Goal: Transaction & Acquisition: Purchase product/service

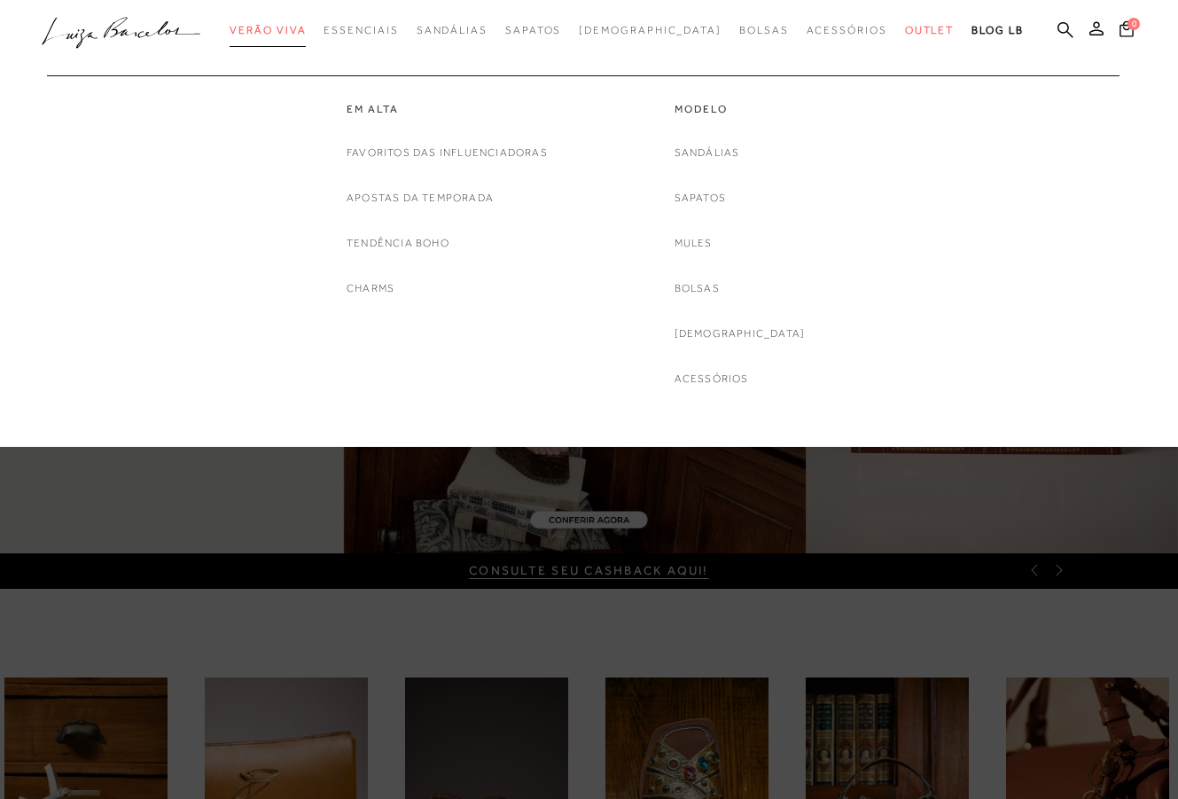
click at [306, 31] on span "Verão Viva" at bounding box center [268, 30] width 76 height 12
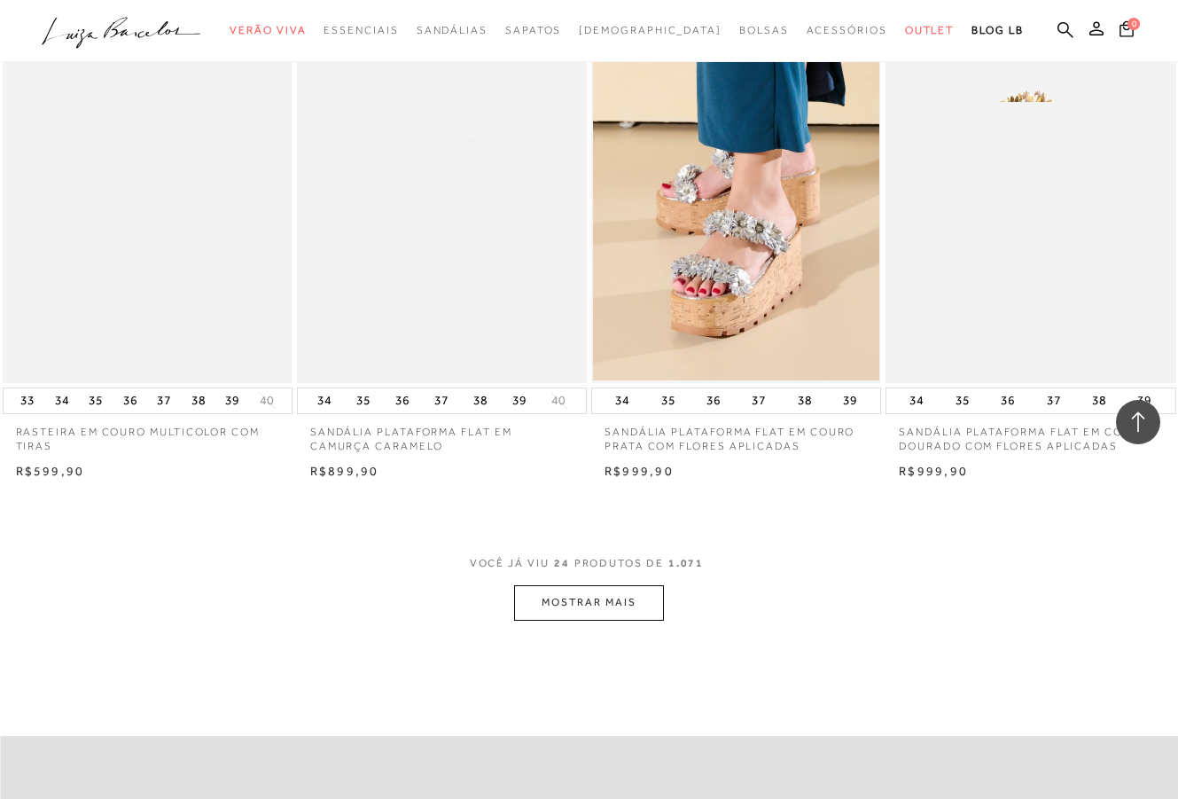
scroll to position [2943, 0]
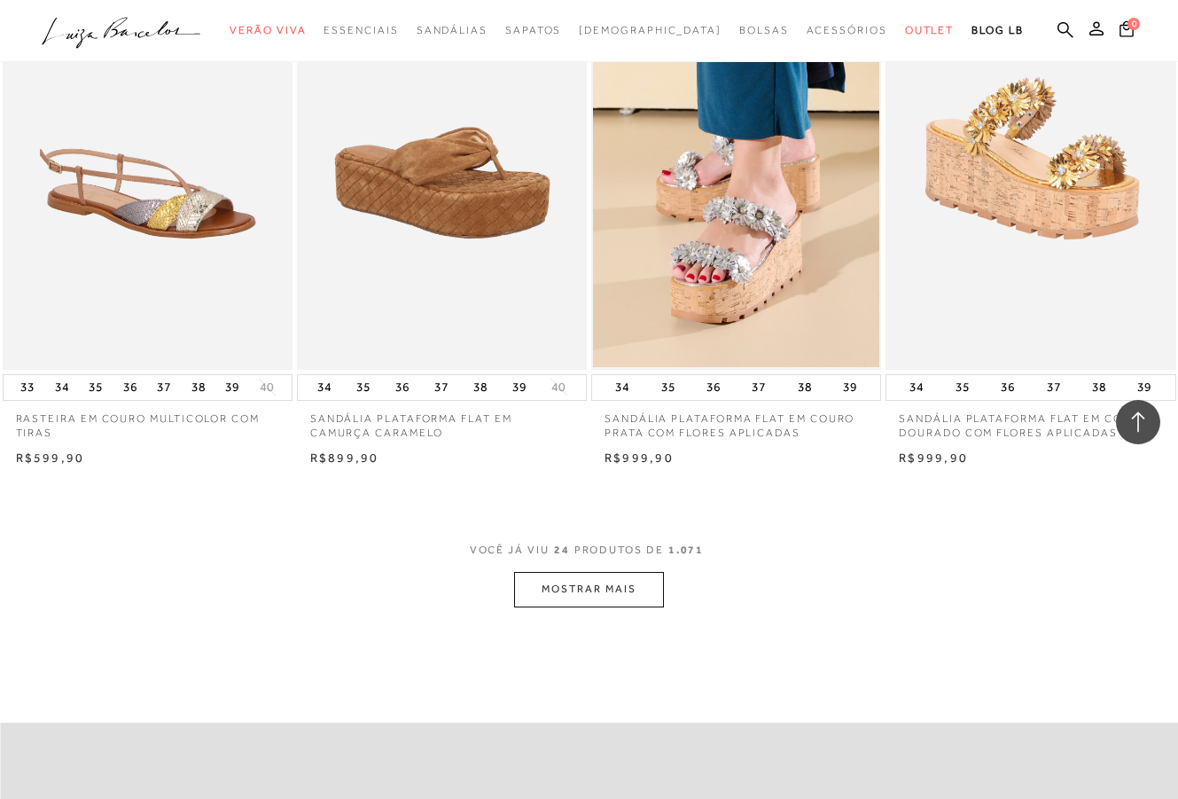
click at [622, 583] on button "MOSTRAR MAIS" at bounding box center [588, 589] width 149 height 35
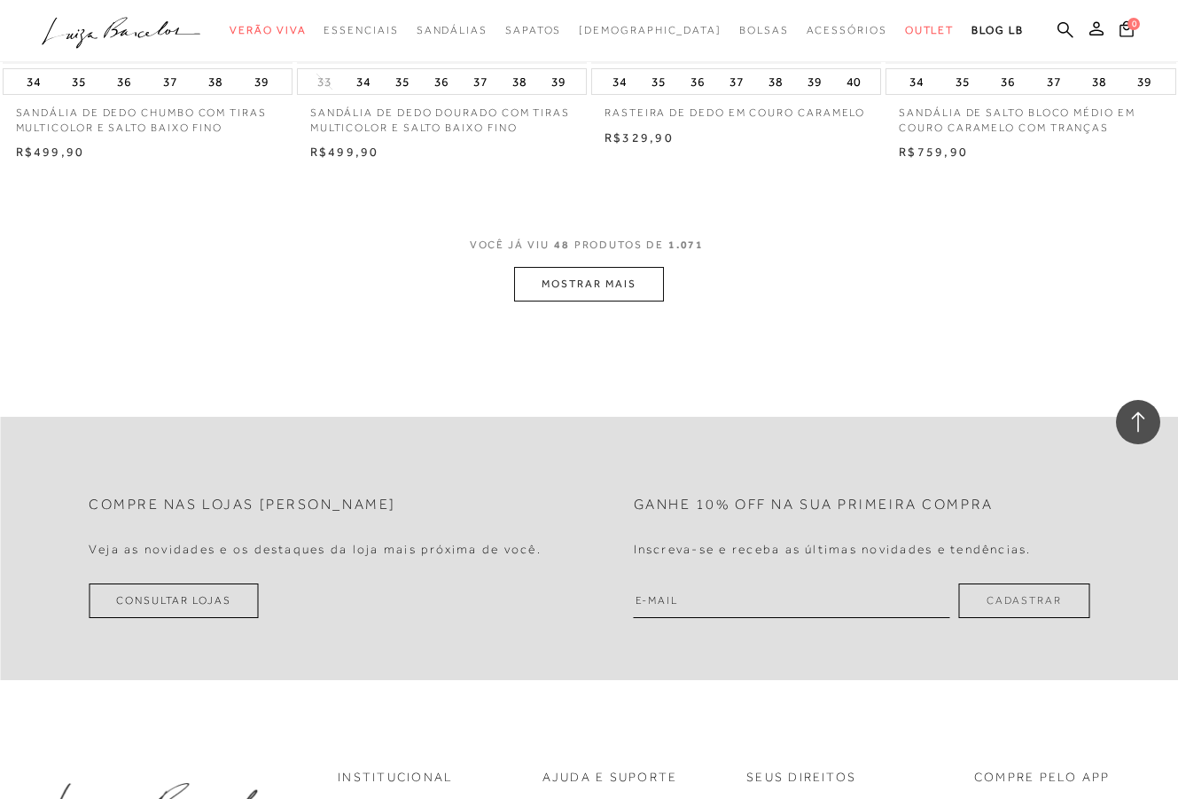
scroll to position [6636, 0]
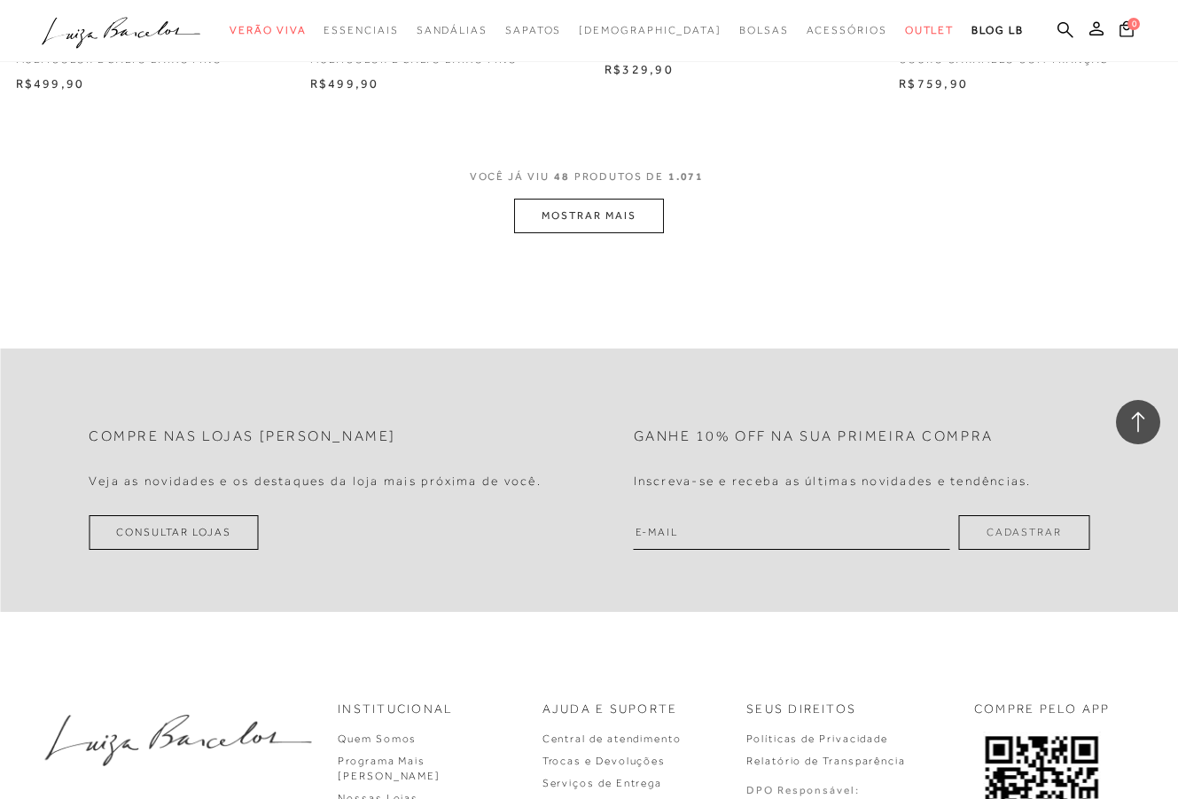
click at [635, 199] on button "MOSTRAR MAIS" at bounding box center [588, 216] width 149 height 35
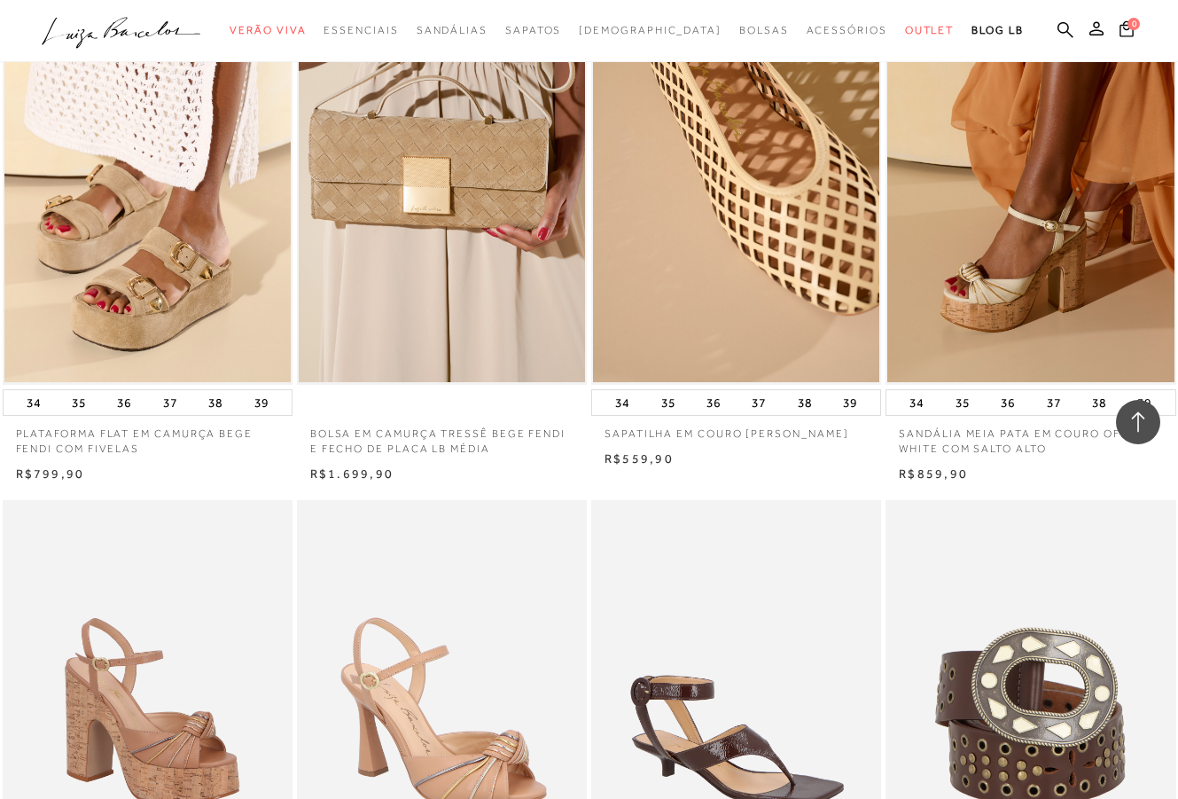
scroll to position [9364, 0]
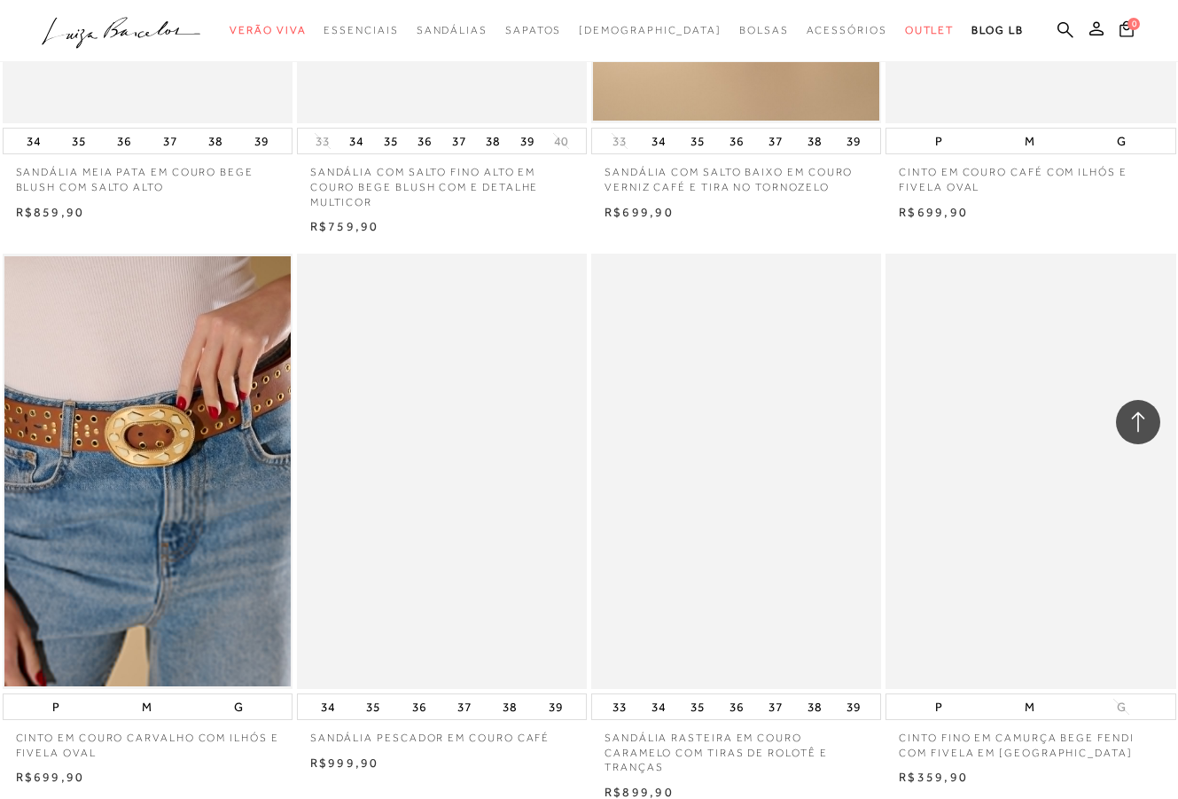
scroll to position [9834, 0]
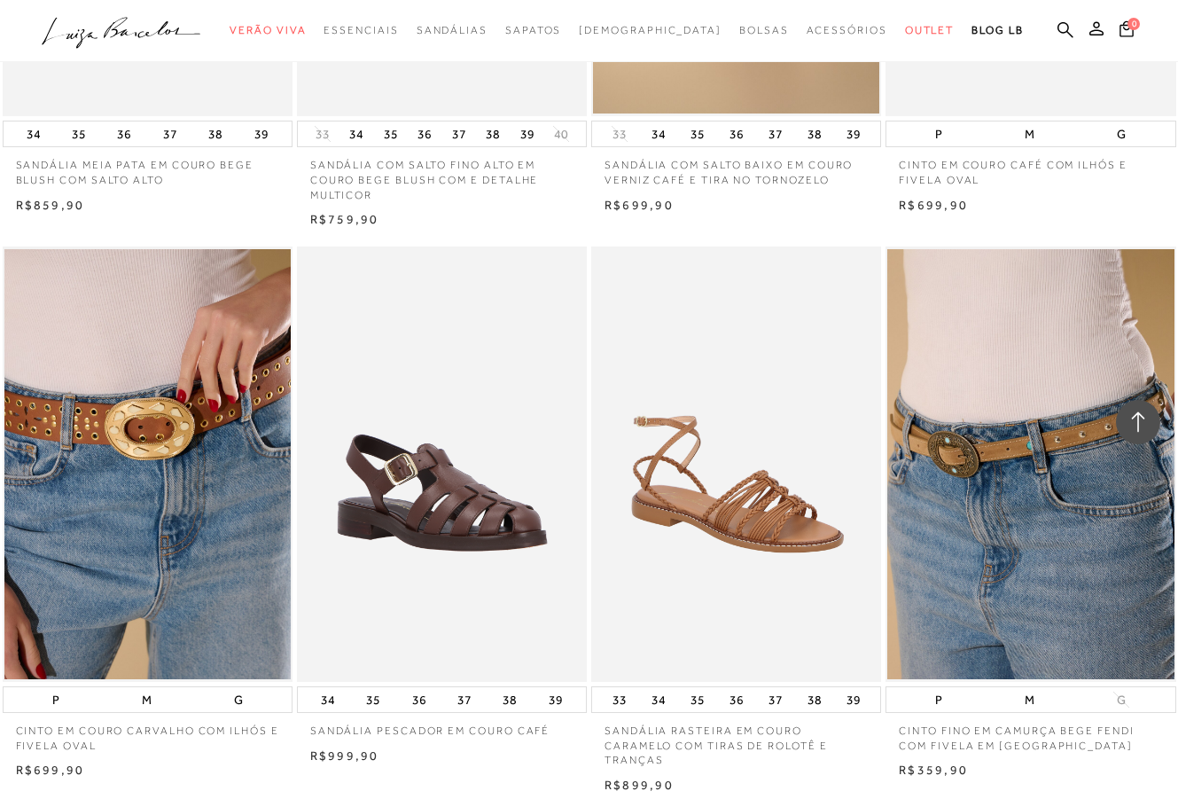
click at [656, 561] on img at bounding box center [737, 464] width 288 height 435
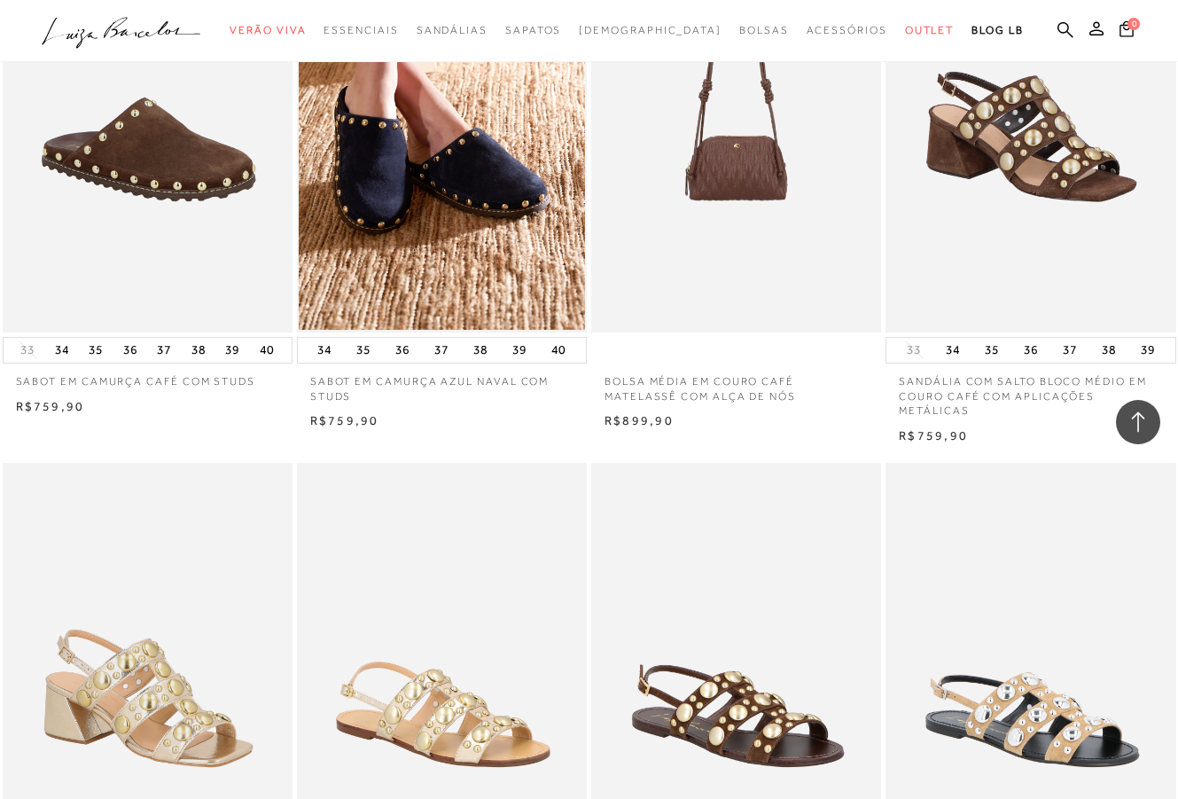
scroll to position [12819, 0]
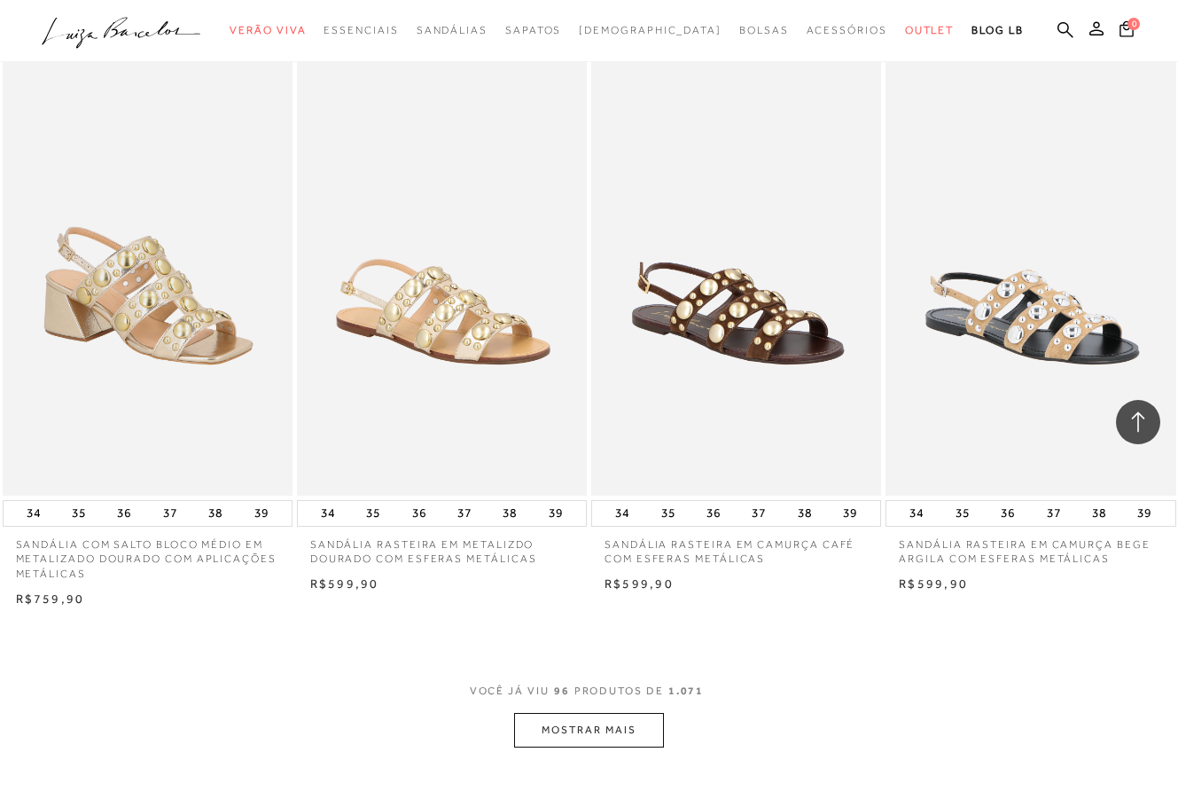
click at [599, 713] on button "MOSTRAR MAIS" at bounding box center [588, 730] width 149 height 35
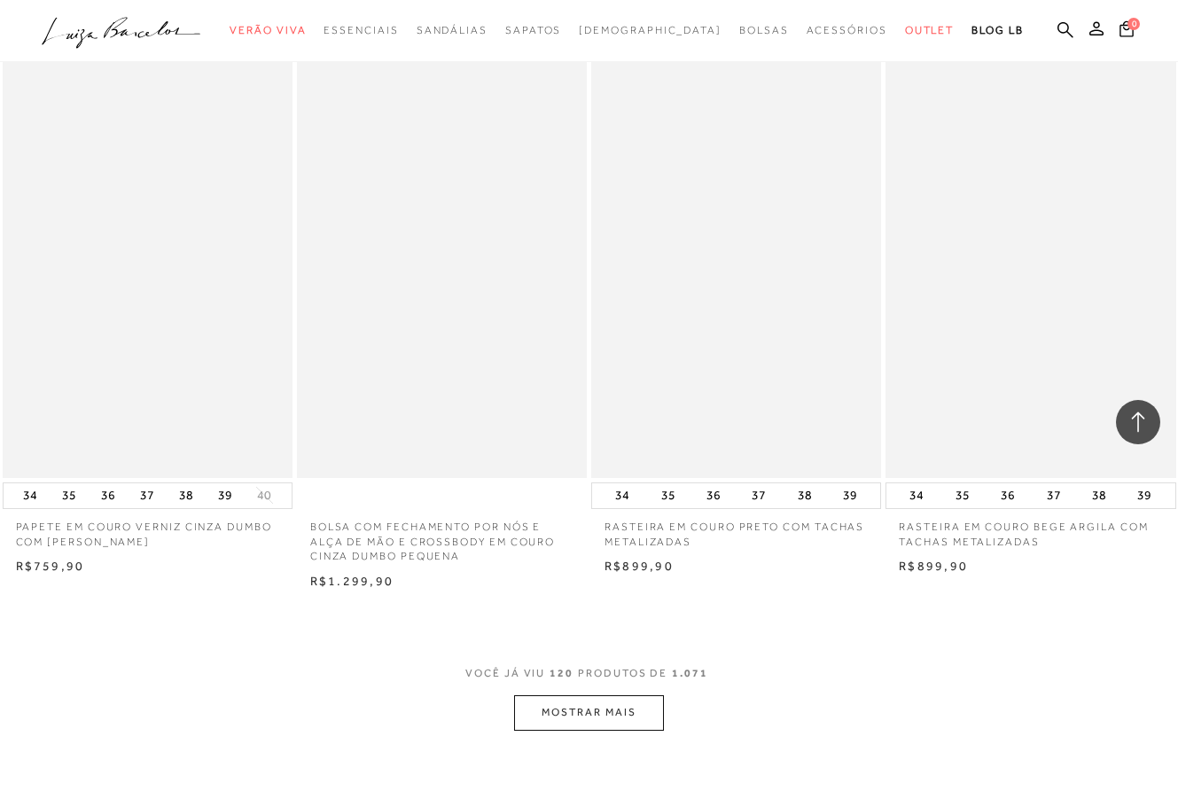
scroll to position [16228, 0]
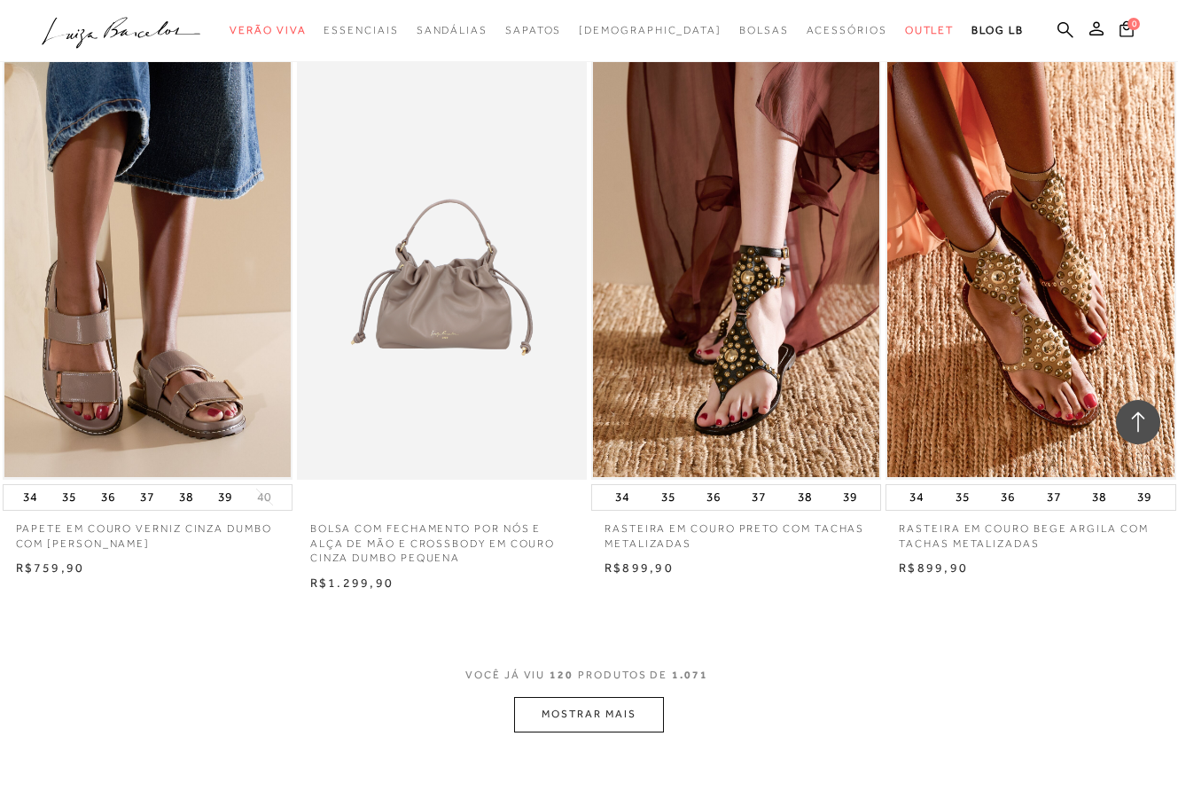
click at [599, 697] on button "MOSTRAR MAIS" at bounding box center [588, 714] width 149 height 35
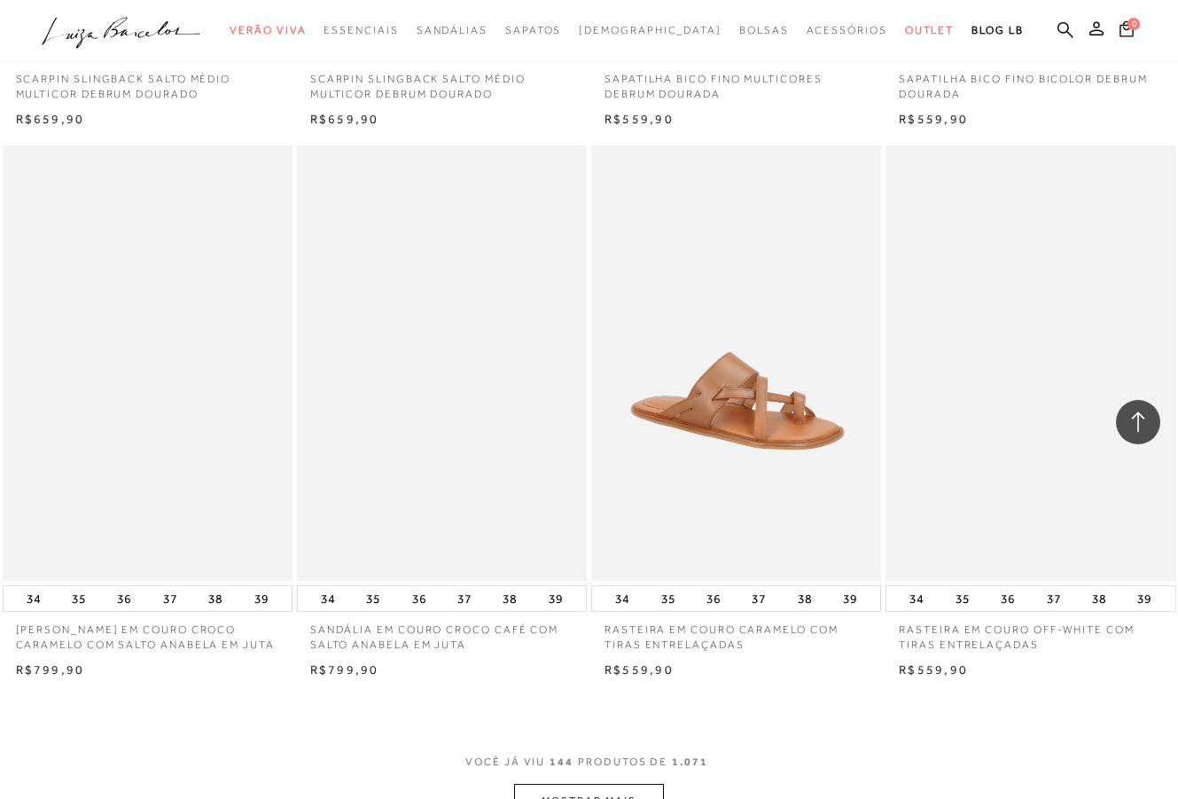
scroll to position [19492, 0]
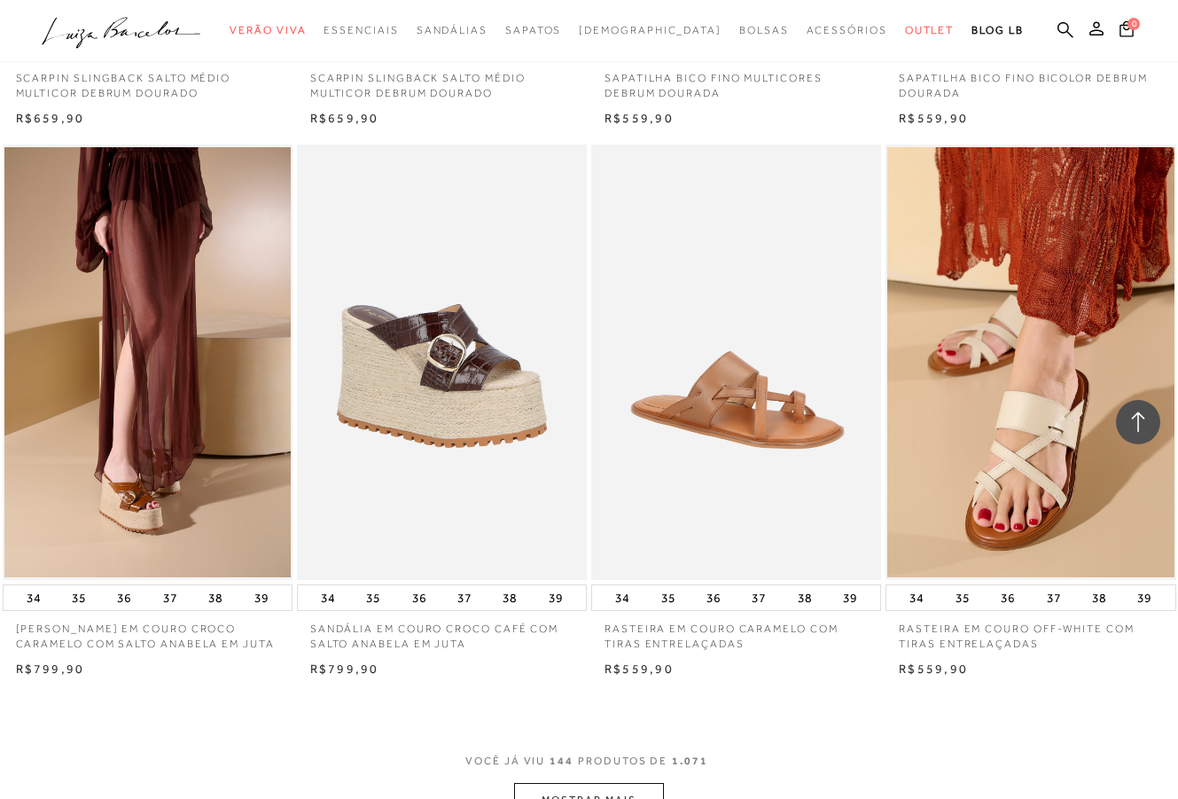
click at [622, 783] on button "MOSTRAR MAIS" at bounding box center [588, 800] width 149 height 35
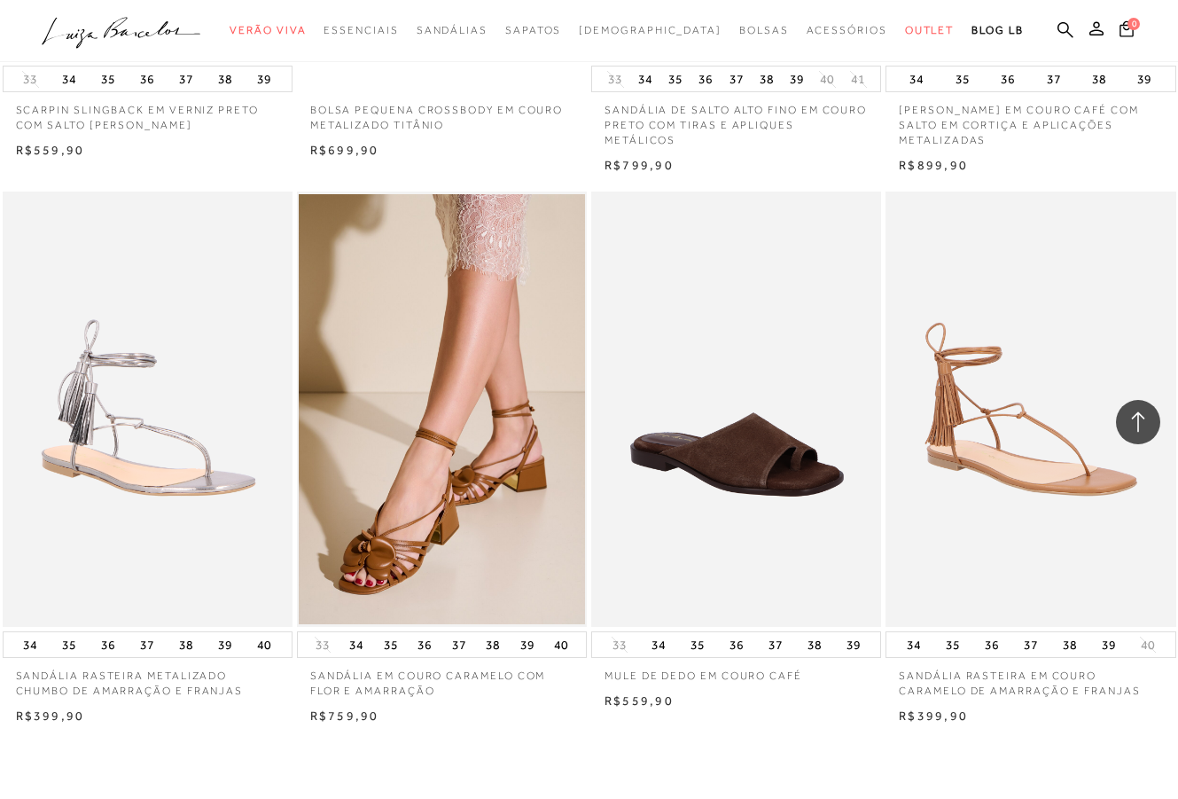
scroll to position [23008, 0]
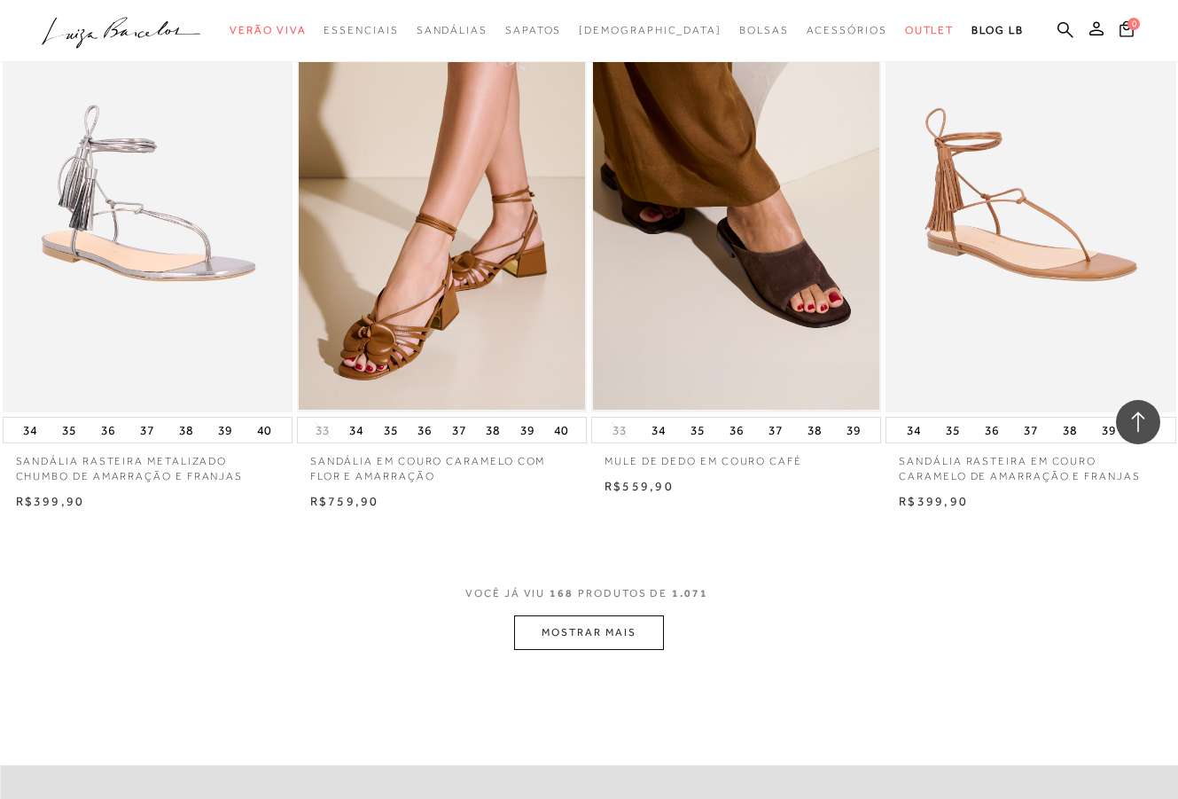
click at [583, 615] on button "MOSTRAR MAIS" at bounding box center [588, 632] width 149 height 35
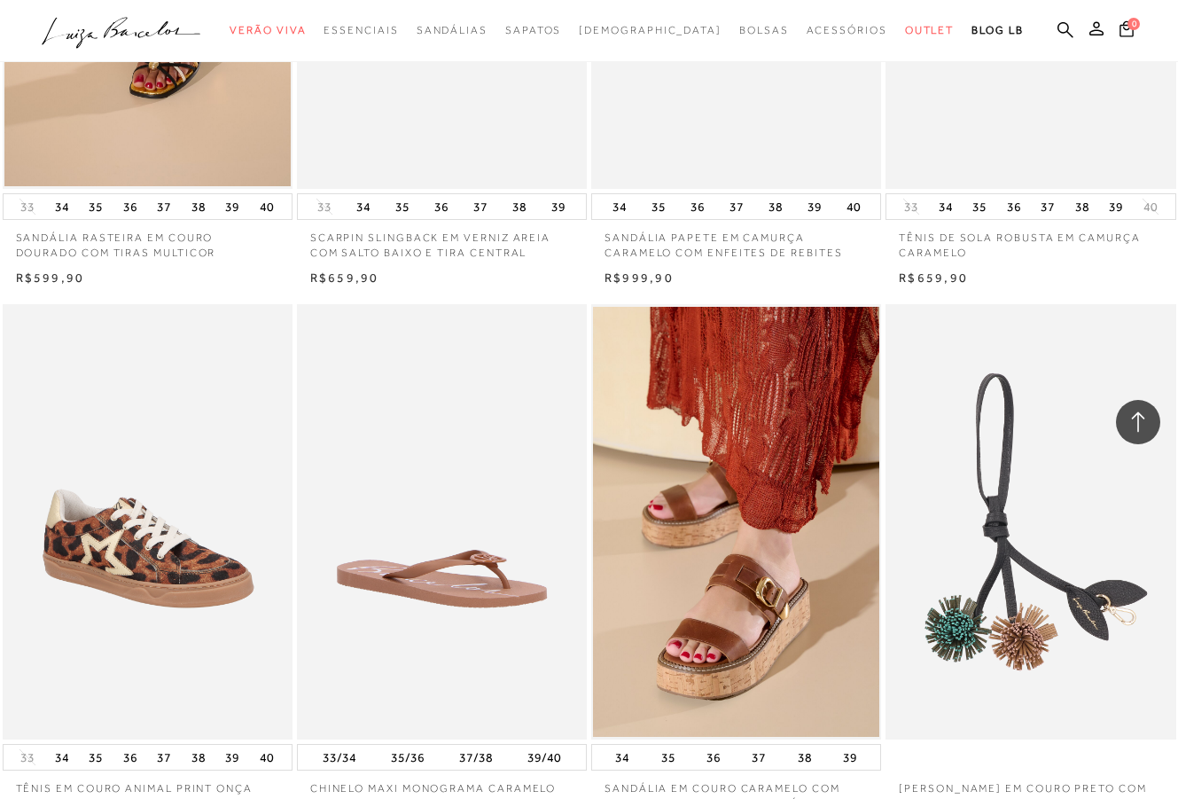
scroll to position [26351, 0]
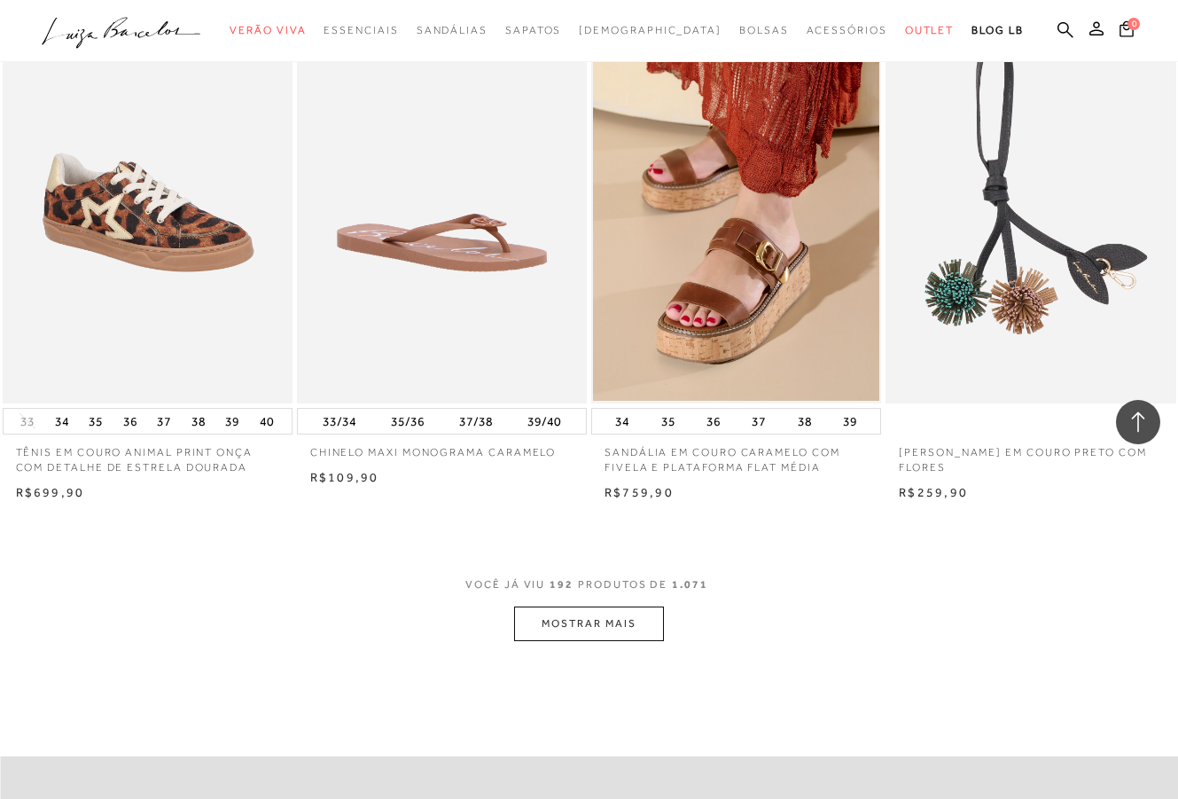
click at [604, 607] on button "MOSTRAR MAIS" at bounding box center [588, 624] width 149 height 35
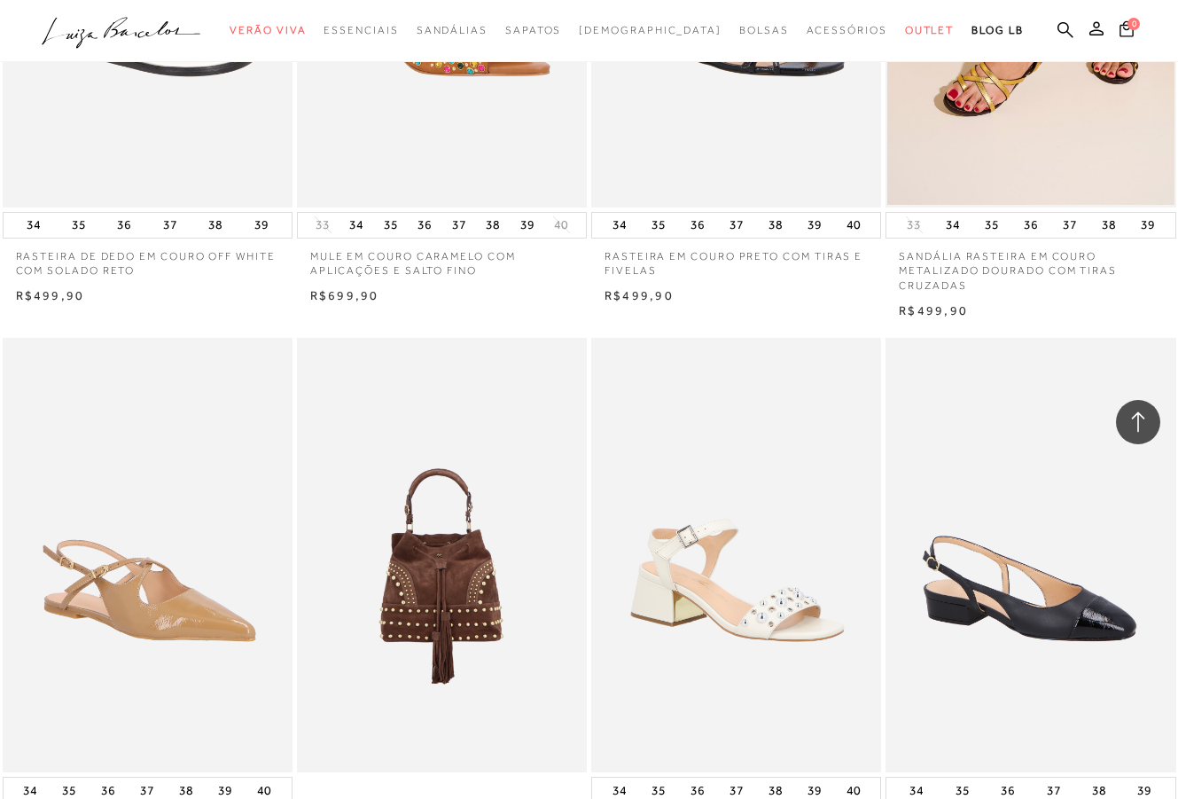
scroll to position [49457, 0]
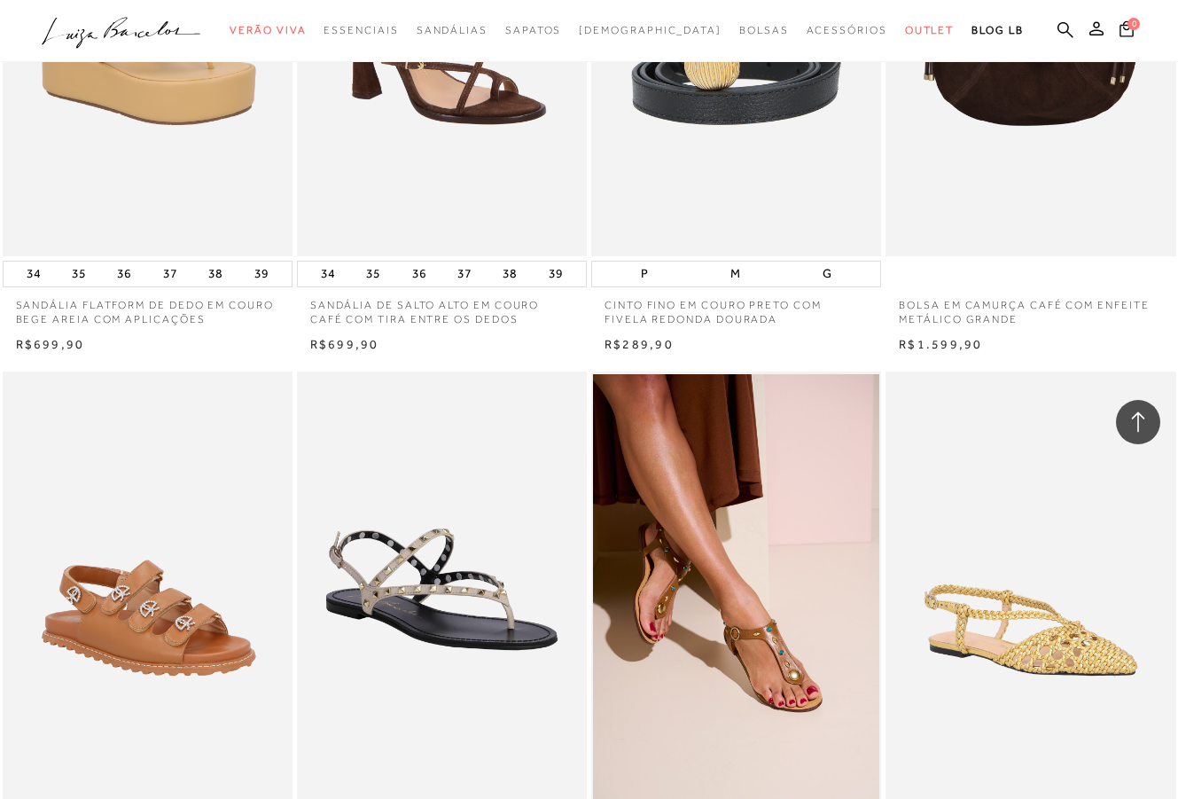
scroll to position [52813, 0]
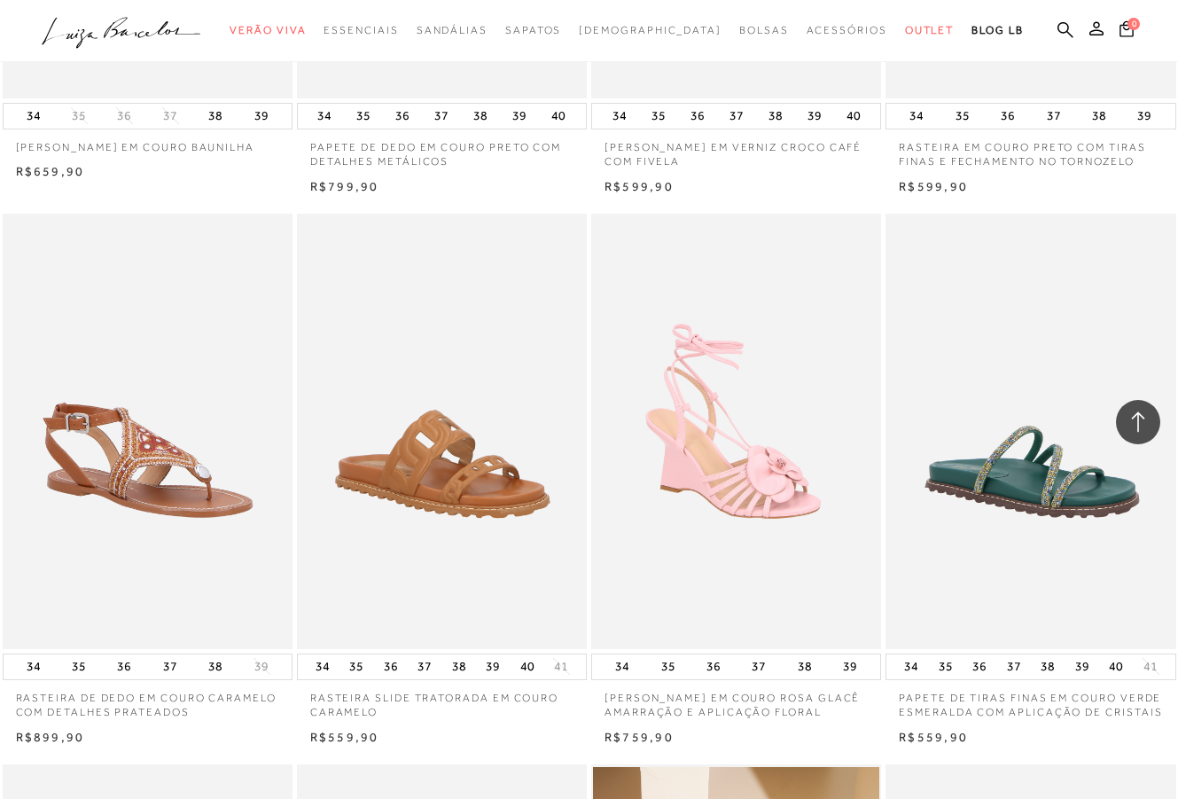
scroll to position [56080, 0]
